Goal: Task Accomplishment & Management: Complete application form

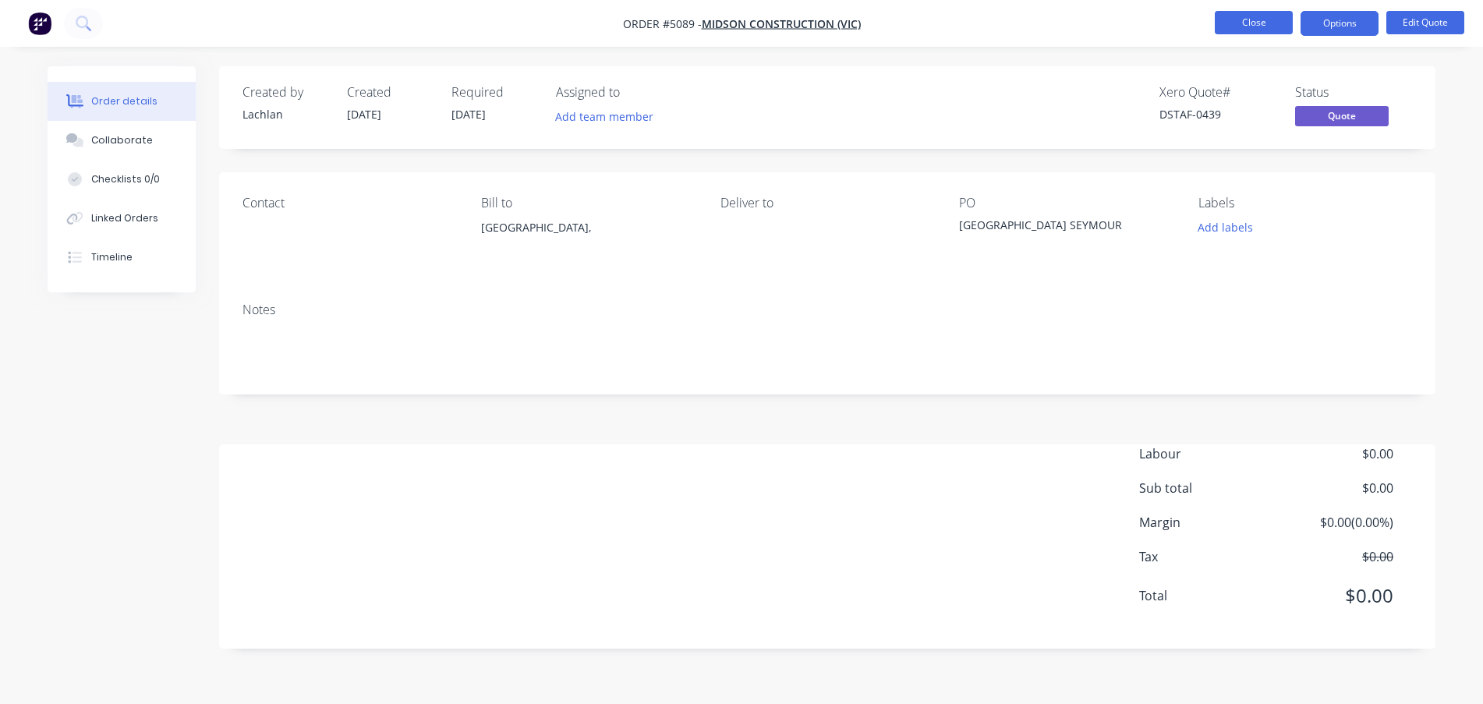
click at [1251, 24] on button "Close" at bounding box center [1254, 22] width 78 height 23
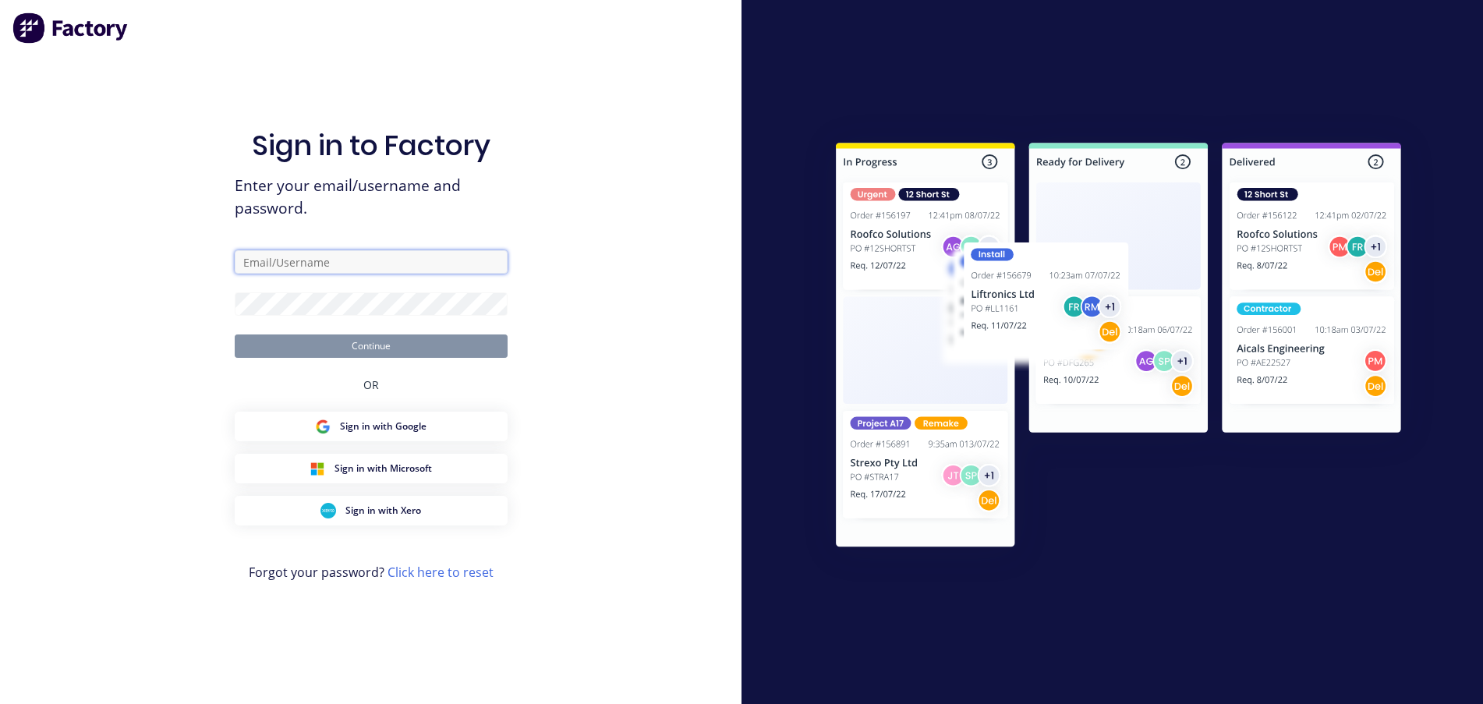
type input "[EMAIL_ADDRESS][DOMAIN_NAME]"
click at [370, 349] on button "Continue" at bounding box center [371, 345] width 273 height 23
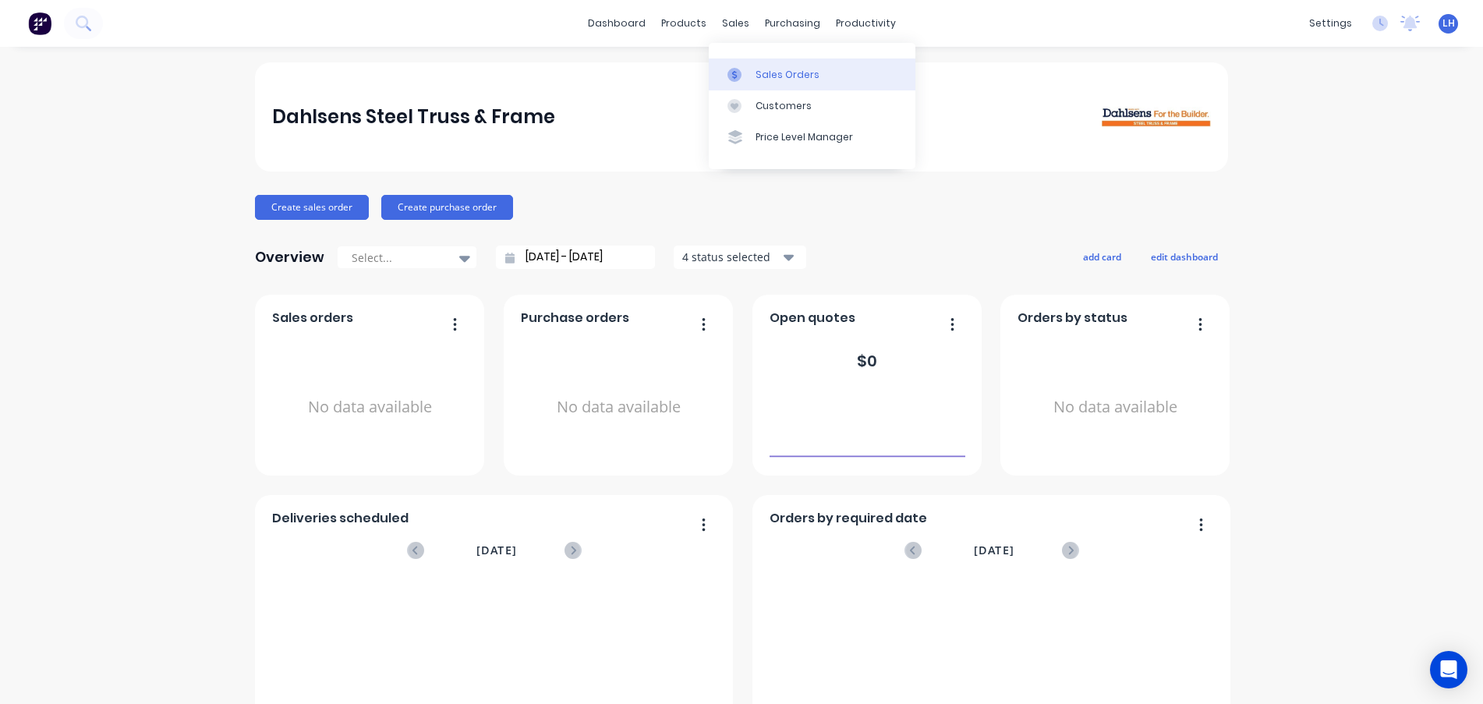
click at [738, 73] on icon at bounding box center [734, 75] width 14 height 14
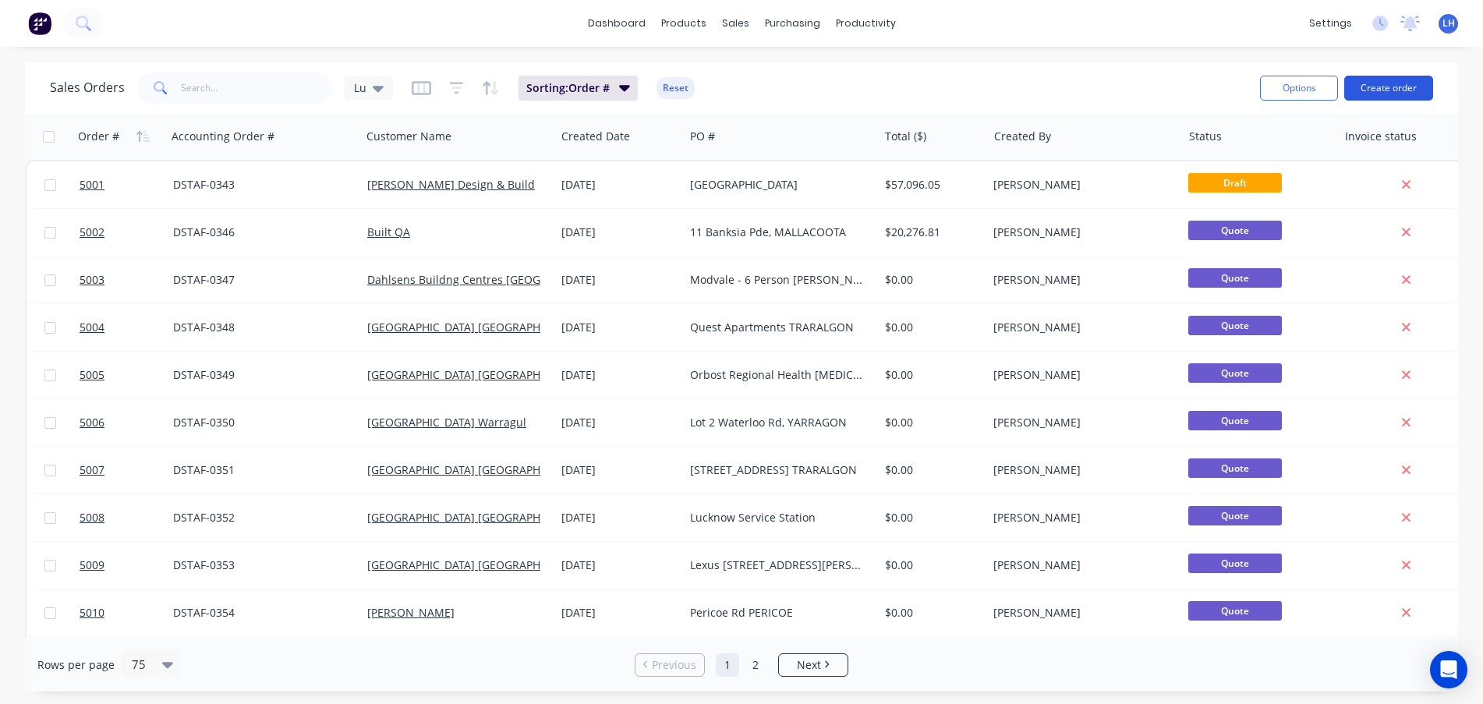
click at [1385, 79] on button "Create order" at bounding box center [1388, 88] width 89 height 25
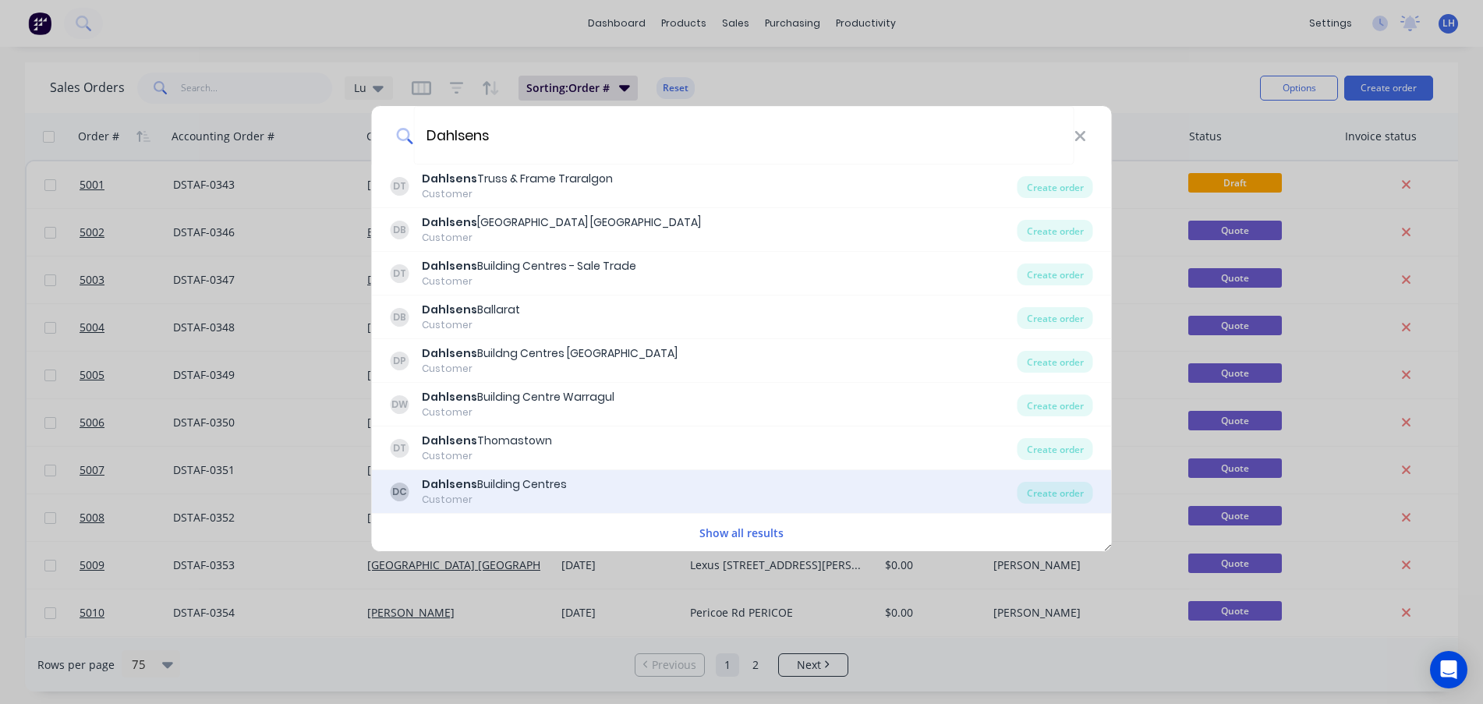
type input "Dahlsens"
click at [513, 482] on div "Dahlsens Building Centres" at bounding box center [494, 484] width 145 height 16
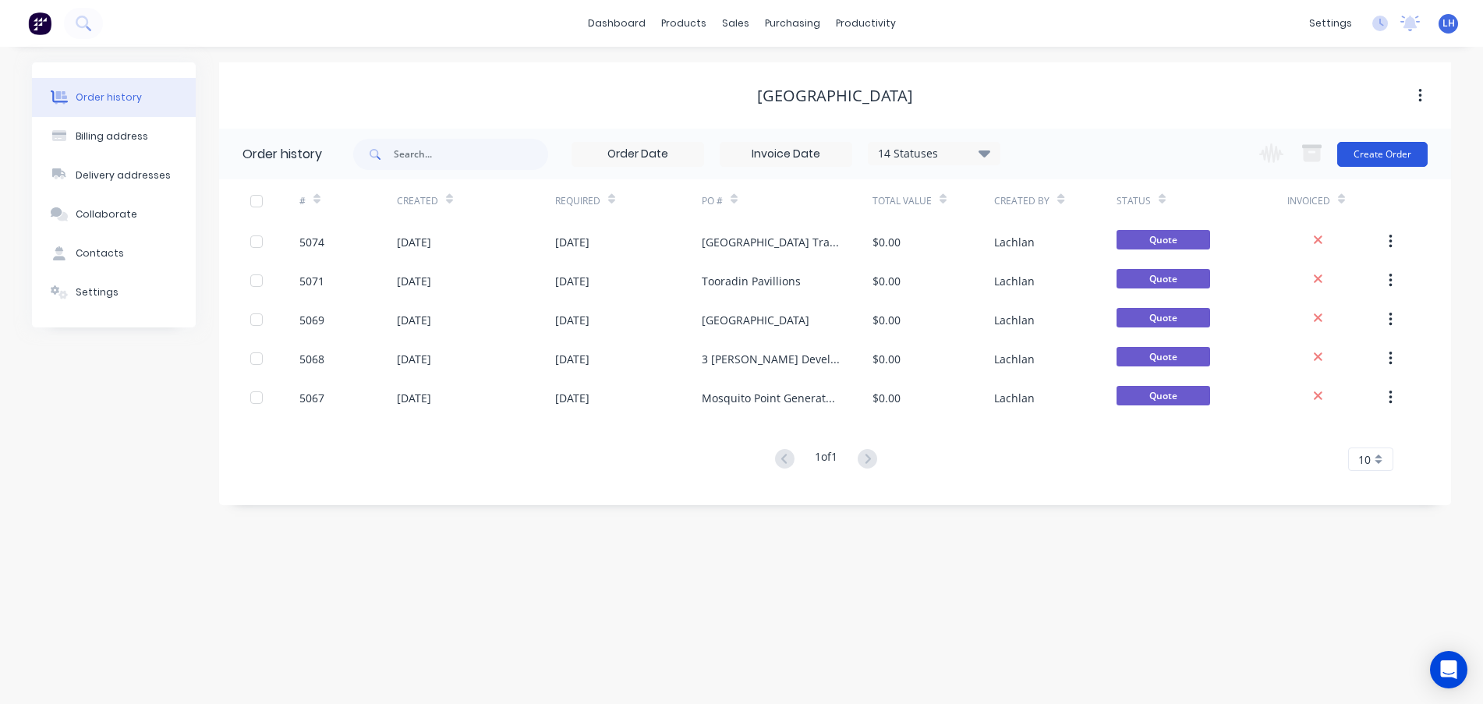
click at [1381, 159] on button "Create Order" at bounding box center [1382, 154] width 90 height 25
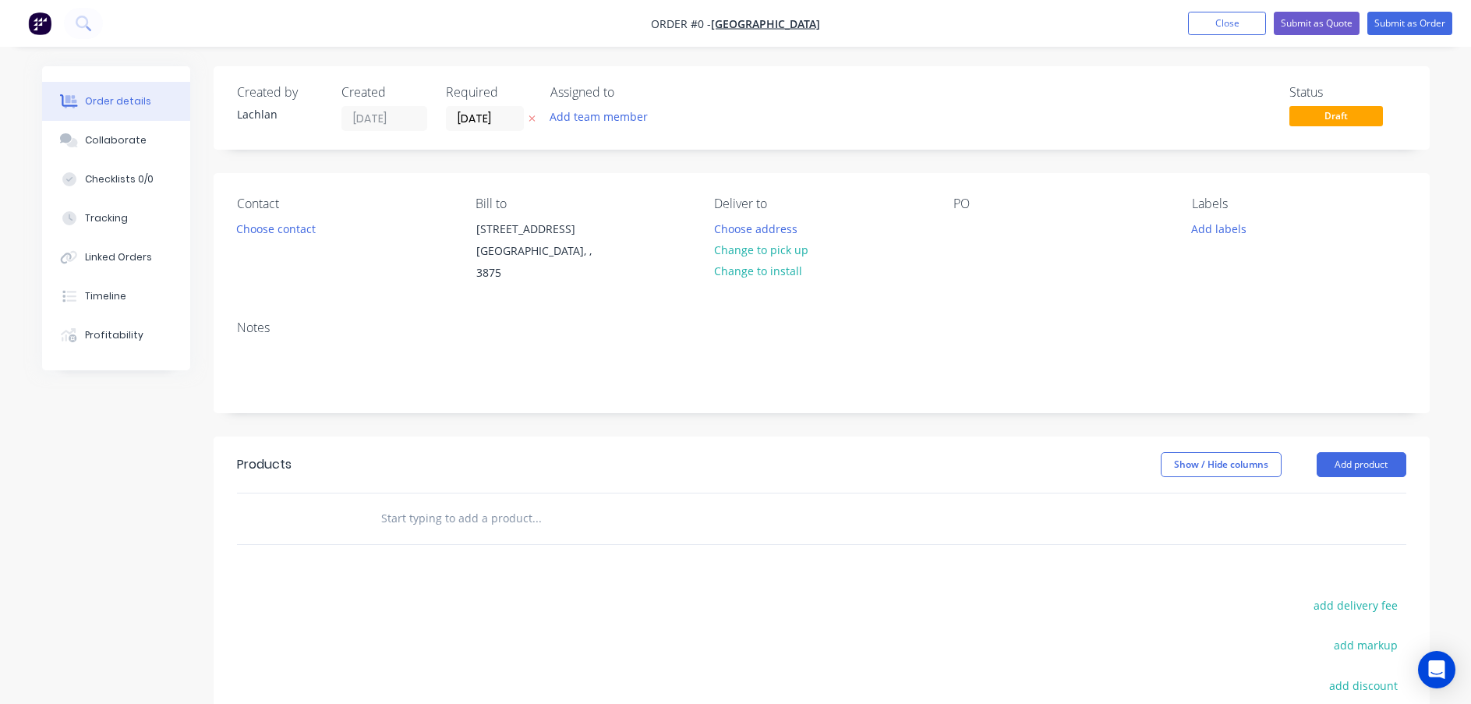
click at [957, 243] on div "PO" at bounding box center [1061, 240] width 214 height 88
click at [963, 231] on div at bounding box center [966, 229] width 25 height 23
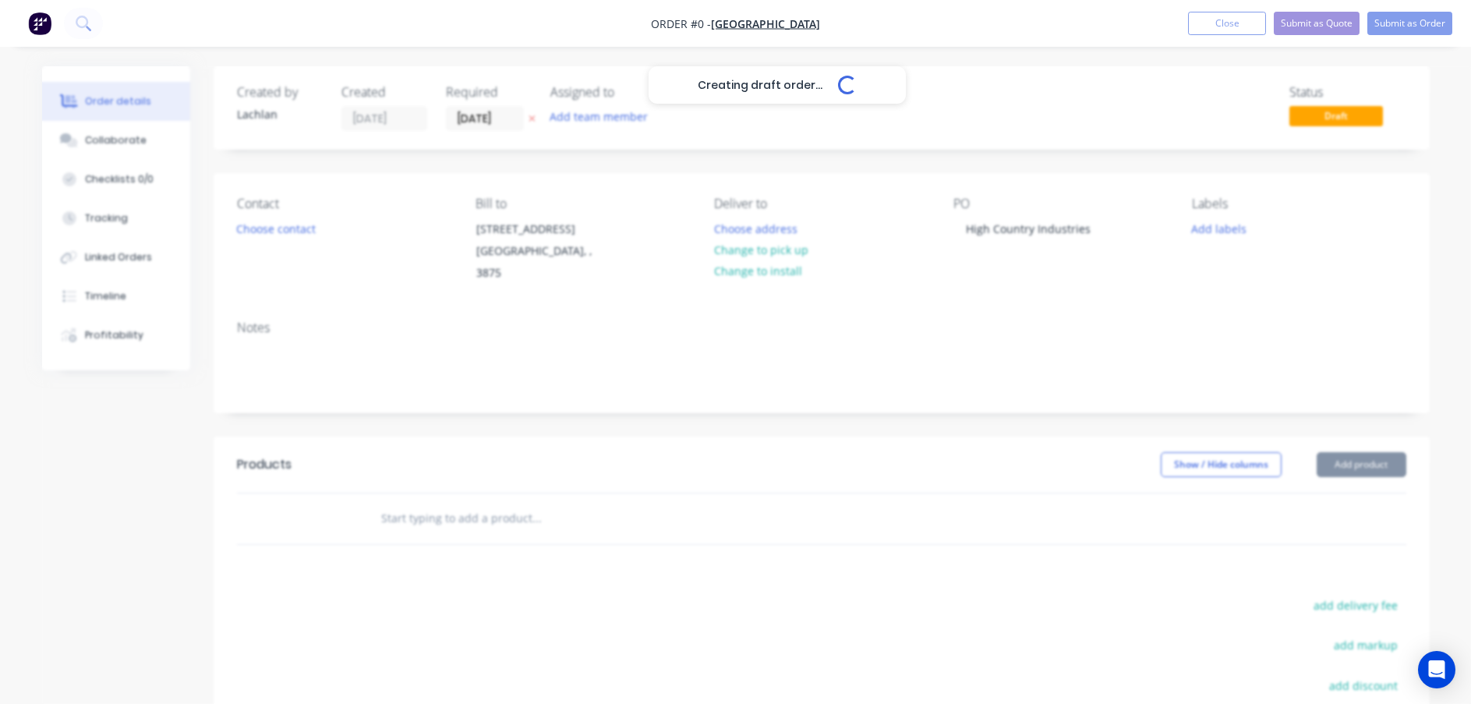
click at [1007, 113] on div "Creating draft order... Loading... Order details Collaborate Checklists 0/0 Tra…" at bounding box center [736, 504] width 1419 height 876
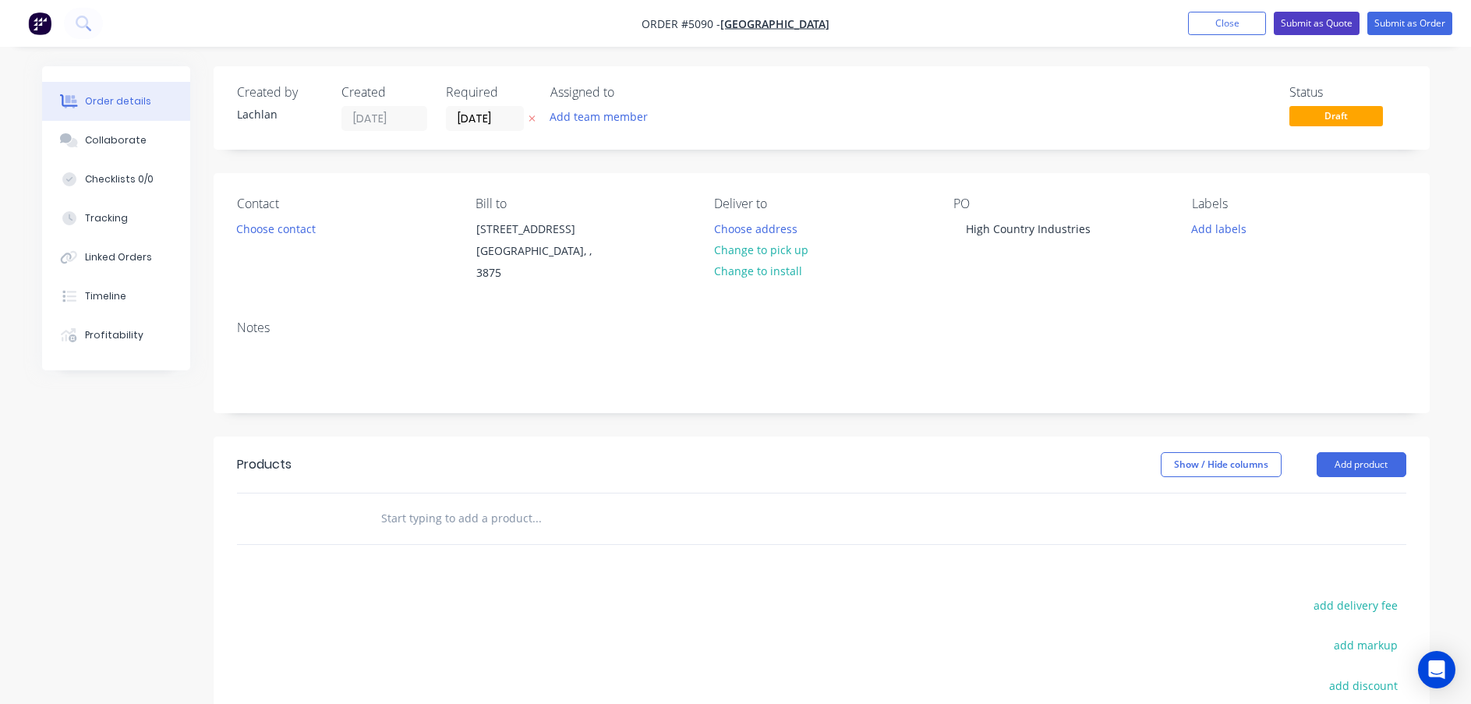
click at [1310, 21] on button "Submit as Quote" at bounding box center [1317, 23] width 86 height 23
